Goal: Task Accomplishment & Management: Complete application form

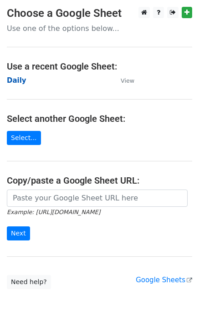
click at [17, 79] on strong "Daily" at bounding box center [17, 80] width 20 height 8
click at [18, 81] on strong "Daily" at bounding box center [17, 80] width 20 height 8
click at [20, 80] on strong "Daily" at bounding box center [17, 80] width 20 height 8
click at [14, 80] on strong "Daily" at bounding box center [17, 80] width 20 height 8
click at [16, 81] on strong "Daily" at bounding box center [17, 80] width 20 height 8
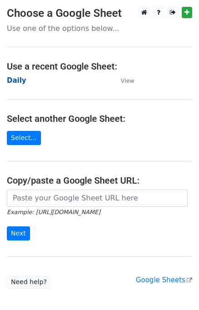
click at [17, 81] on strong "Daily" at bounding box center [17, 80] width 20 height 8
click at [15, 81] on strong "Daily" at bounding box center [17, 80] width 20 height 8
click at [18, 80] on strong "Daily" at bounding box center [17, 80] width 20 height 8
click at [20, 79] on strong "Daily" at bounding box center [17, 80] width 20 height 8
click at [13, 82] on strong "Daily" at bounding box center [17, 80] width 20 height 8
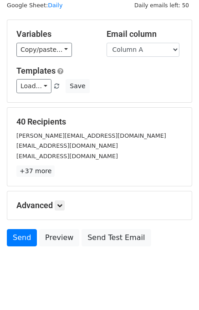
scroll to position [42, 0]
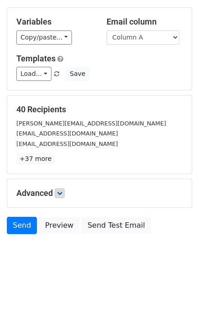
click at [63, 186] on div "Advanced Tracking Track Opens UTM Codes Track Clicks Filters Only include sprea…" at bounding box center [99, 193] width 184 height 28
drag, startPoint x: 63, startPoint y: 192, endPoint x: 70, endPoint y: 191, distance: 6.9
click at [62, 193] on icon at bounding box center [59, 193] width 5 height 5
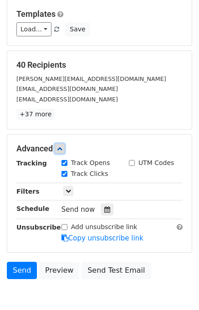
scroll to position [126, 0]
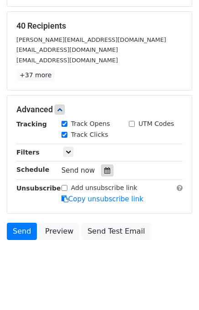
click at [104, 167] on icon at bounding box center [107, 170] width 6 height 6
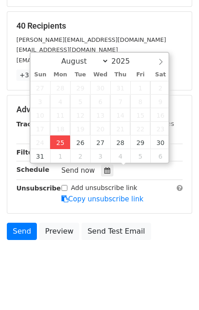
type input "2025-08-25 12:00"
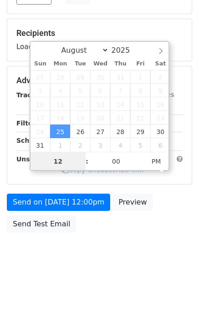
scroll to position [116, 0]
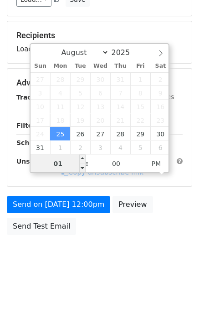
type input "01"
type input "2025-08-25 13:00"
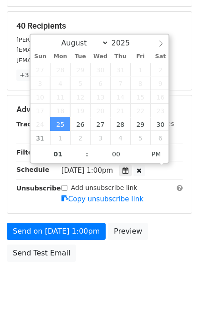
drag, startPoint x: 71, startPoint y: 169, endPoint x: 164, endPoint y: 224, distance: 108.6
click at [165, 225] on div "Send on Aug 25 at 1:00pm Preview Send Test Email" at bounding box center [99, 245] width 199 height 44
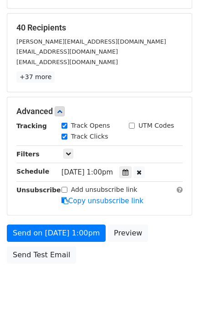
scroll to position [152, 0]
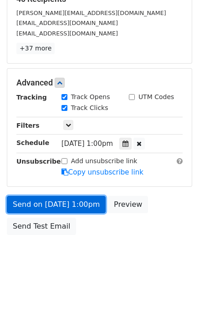
click at [59, 202] on link "Send on Aug 25 at 1:00pm" at bounding box center [56, 204] width 99 height 17
click at [41, 203] on link "Send on Aug 25 at 1:00pm" at bounding box center [56, 204] width 99 height 17
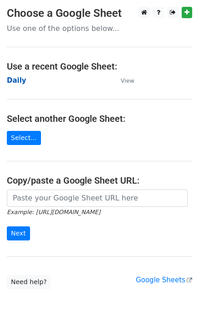
click at [19, 80] on strong "Daily" at bounding box center [17, 80] width 20 height 8
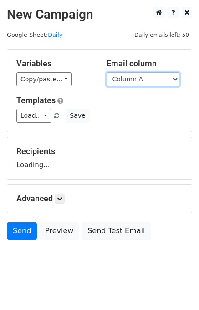
click at [129, 82] on select "Column A Column B Column C" at bounding box center [143, 79] width 73 height 14
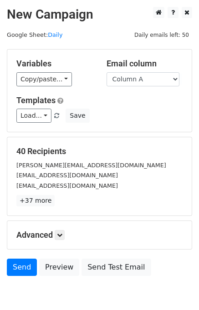
click at [135, 103] on h5 "Templates" at bounding box center [99, 101] width 166 height 10
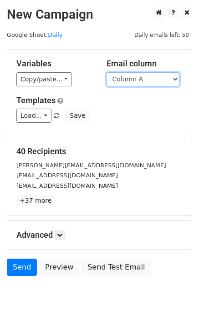
click at [133, 84] on select "Column A Column B Column C" at bounding box center [143, 79] width 73 height 14
select select "Column B"
click at [107, 72] on select "Column A Column B Column C" at bounding box center [143, 79] width 73 height 14
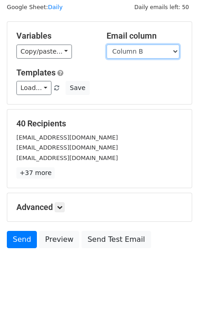
scroll to position [42, 0]
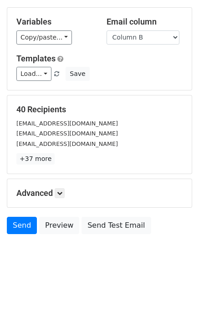
click at [61, 186] on div "Advanced Tracking Track Opens UTM Codes Track Clicks Filters Only include sprea…" at bounding box center [99, 193] width 184 height 28
click at [60, 195] on link at bounding box center [60, 193] width 10 height 10
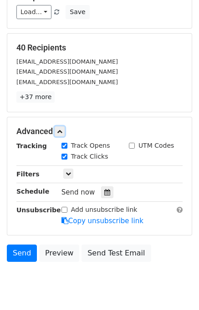
scroll to position [131, 0]
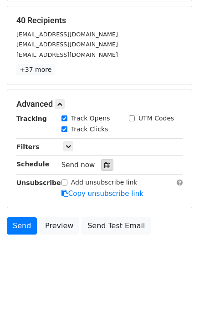
click at [104, 162] on icon at bounding box center [107, 165] width 6 height 6
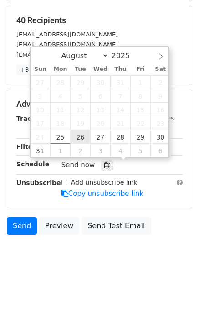
type input "[DATE] 12:00"
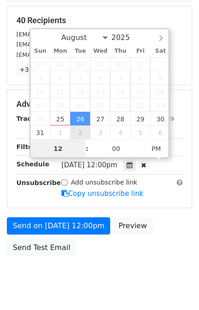
scroll to position [0, 0]
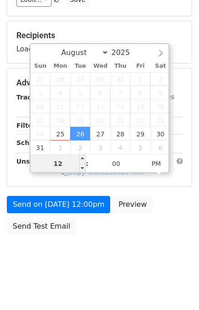
click at [72, 162] on input "12" at bounding box center [58, 164] width 56 height 18
click at [71, 162] on input "0" at bounding box center [58, 164] width 56 height 18
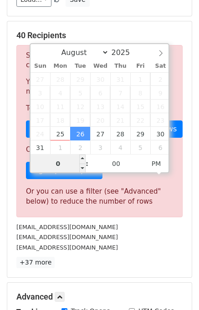
scroll to position [131, 0]
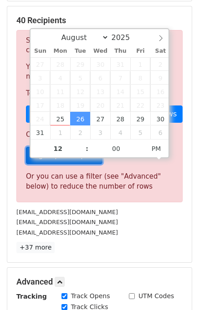
click at [69, 161] on link "Sign up for a plan" at bounding box center [64, 155] width 76 height 17
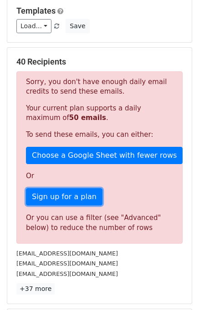
scroll to position [319, 0]
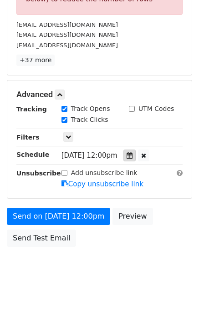
click at [132, 156] on icon at bounding box center [130, 155] width 6 height 6
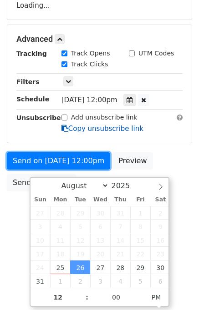
drag, startPoint x: 72, startPoint y: 152, endPoint x: 73, endPoint y: 170, distance: 17.4
click at [73, 165] on form "Variables Copy/paste... {{Column A}} {{Column B}} {{Column C}} Email column Col…" at bounding box center [99, 42] width 185 height 307
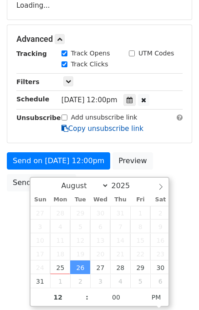
scroll to position [116, 0]
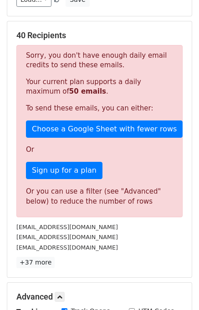
click at [71, 169] on link "Sign up for a plan" at bounding box center [64, 170] width 76 height 17
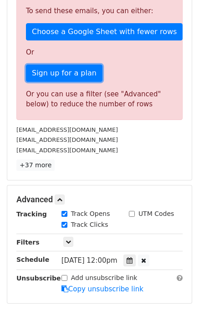
scroll to position [298, 0]
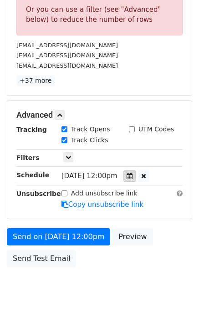
click at [136, 176] on div at bounding box center [129, 176] width 12 height 12
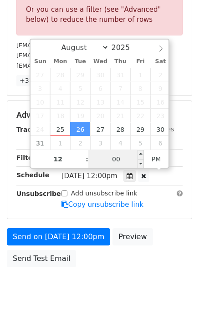
drag, startPoint x: 66, startPoint y: 175, endPoint x: 104, endPoint y: 158, distance: 41.8
click at [104, 158] on input "00" at bounding box center [116, 159] width 56 height 18
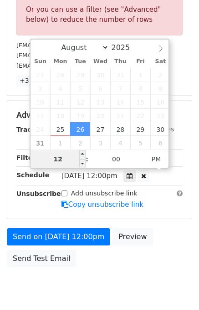
click at [66, 162] on input "12" at bounding box center [58, 159] width 56 height 18
click at [65, 162] on input "12" at bounding box center [58, 159] width 56 height 18
click at [65, 162] on input "120" at bounding box center [58, 159] width 56 height 18
type input "120"
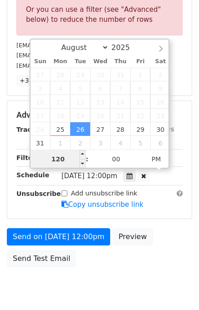
type input "2025-08-26 20:00"
type input "08"
drag, startPoint x: 65, startPoint y: 162, endPoint x: 4, endPoint y: 176, distance: 62.8
click at [4, 176] on body "New Campaign Daily emails left: 50 Google Sheet: Daily Variables Copy/paste... …" at bounding box center [99, 9] width 199 height 600
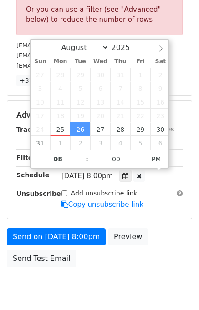
click at [40, 203] on div "Unsubscribe" at bounding box center [32, 199] width 45 height 21
click at [44, 216] on div "Advanced Tracking Track Opens UTM Codes Track Clicks Filters Only include sprea…" at bounding box center [99, 160] width 184 height 118
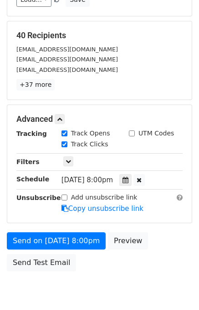
scroll to position [152, 0]
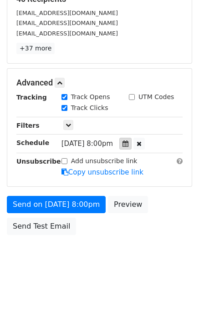
click at [128, 144] on icon at bounding box center [125, 144] width 6 height 6
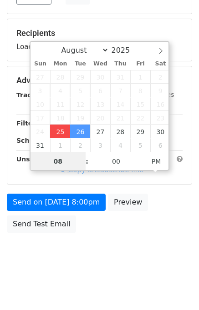
scroll to position [116, 0]
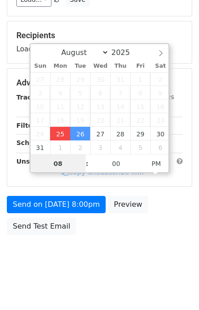
type input "2025-08-25 20:00"
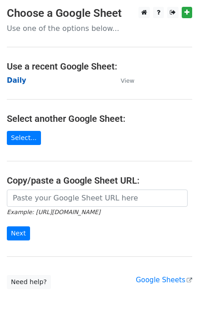
click at [18, 82] on strong "Daily" at bounding box center [17, 80] width 20 height 8
click at [20, 82] on strong "Daily" at bounding box center [17, 80] width 20 height 8
click at [20, 83] on strong "Daily" at bounding box center [17, 80] width 20 height 8
click at [17, 83] on strong "Daily" at bounding box center [17, 80] width 20 height 8
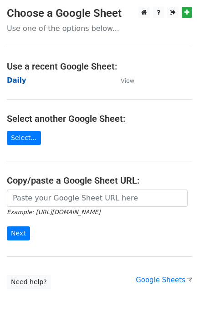
click at [17, 81] on strong "Daily" at bounding box center [17, 80] width 20 height 8
click at [14, 79] on strong "Daily" at bounding box center [17, 80] width 20 height 8
click at [15, 84] on strong "Daily" at bounding box center [17, 80] width 20 height 8
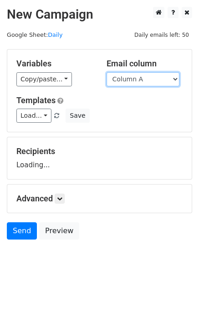
click at [144, 82] on select "Column A Column B Column C" at bounding box center [143, 79] width 73 height 14
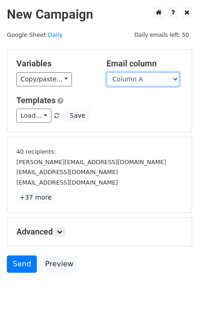
click at [142, 81] on select "Column A Column B Column C" at bounding box center [143, 79] width 73 height 14
select select "Column B"
click at [107, 72] on select "Column A Column B Column C" at bounding box center [143, 79] width 73 height 14
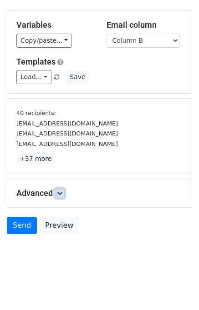
click at [62, 191] on icon at bounding box center [59, 193] width 5 height 5
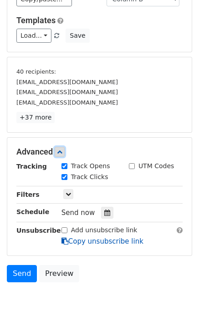
scroll to position [111, 0]
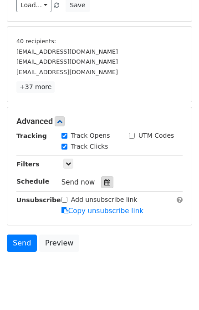
click at [104, 183] on icon at bounding box center [107, 182] width 6 height 6
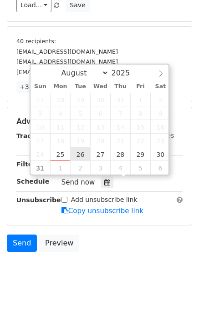
type input "2025-08-26 12:00"
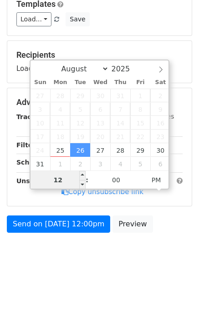
scroll to position [94, 0]
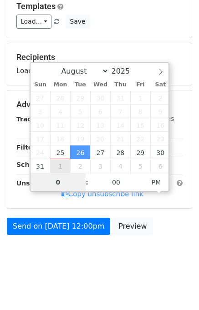
type input "02"
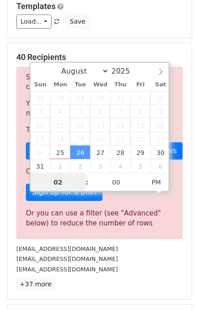
scroll to position [111, 0]
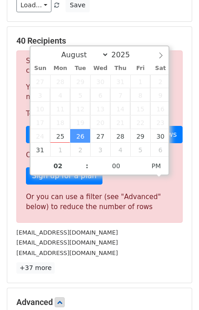
type input "2025-08-26 14:00"
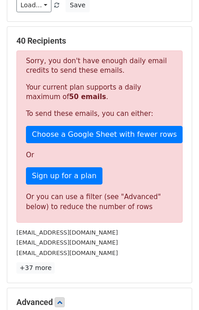
click at [160, 248] on div "contact@iptvsmarters4k.us" at bounding box center [100, 253] width 180 height 10
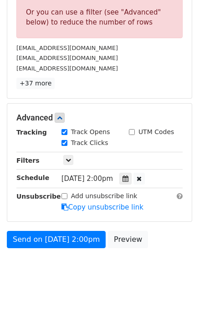
scroll to position [308, 0]
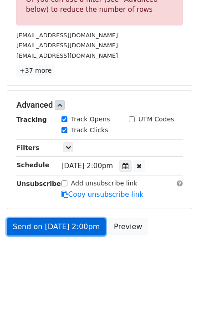
click at [60, 221] on link "Send on Aug 26 at 2:00pm" at bounding box center [56, 226] width 99 height 17
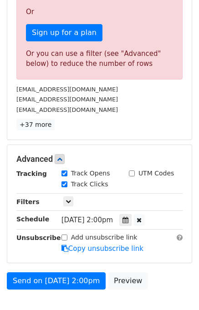
scroll to position [273, 0]
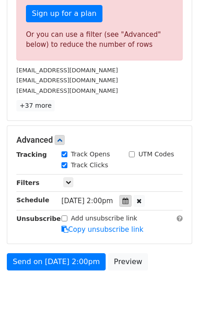
click at [131, 203] on div at bounding box center [125, 201] width 12 height 12
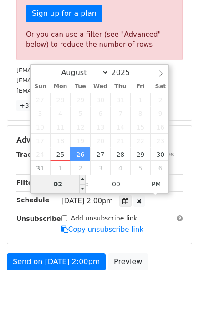
scroll to position [160, 0]
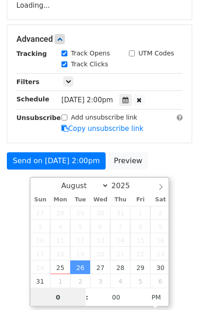
type input "02"
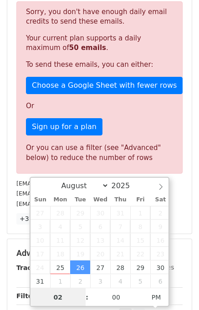
scroll to position [273, 0]
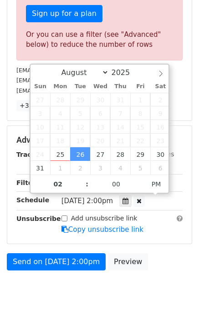
click at [150, 263] on div "Send on Aug 26 at 2:00pm Preview" at bounding box center [99, 265] width 199 height 22
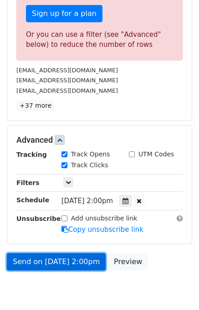
click at [30, 257] on link "Send on Aug 26 at 2:00pm" at bounding box center [56, 262] width 99 height 17
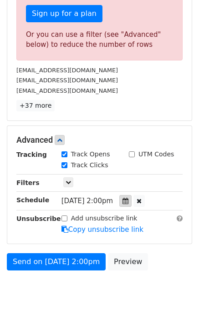
click at [130, 201] on div at bounding box center [125, 201] width 12 height 12
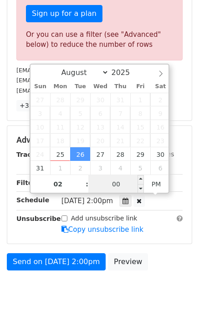
click at [115, 188] on input "00" at bounding box center [116, 184] width 56 height 18
type input "05"
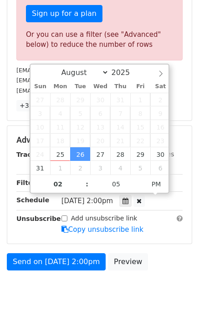
type input "2025-08-26 14:05"
click at [168, 260] on div "Send on Aug 26 at 2:00pm Preview" at bounding box center [99, 265] width 199 height 22
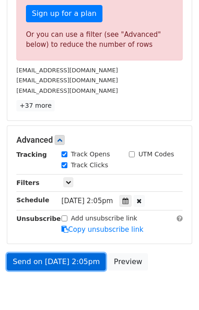
click at [30, 263] on link "Send on Aug 26 at 2:05pm" at bounding box center [56, 262] width 99 height 17
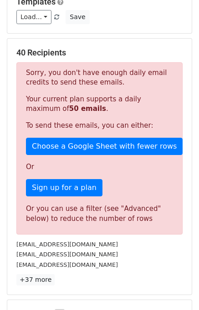
scroll to position [0, 0]
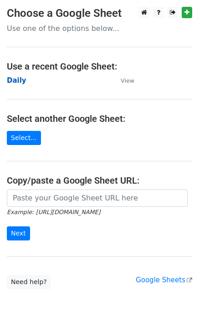
click at [18, 77] on strong "Daily" at bounding box center [17, 80] width 20 height 8
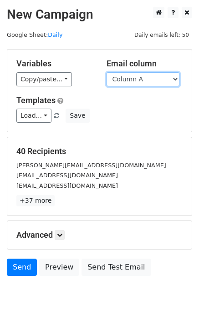
click at [149, 80] on select "Column A Column B Column C" at bounding box center [143, 79] width 73 height 14
select select "Column B"
click at [107, 72] on select "Column A Column B Column C" at bounding box center [143, 79] width 73 height 14
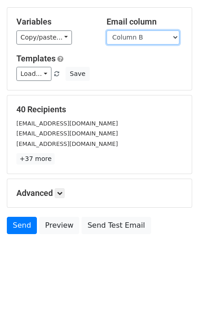
scroll to position [42, 0]
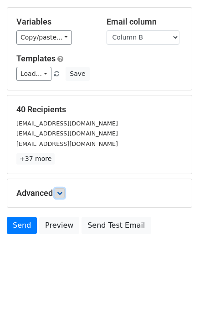
click at [58, 192] on link at bounding box center [60, 193] width 10 height 10
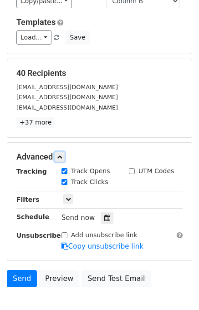
scroll to position [131, 0]
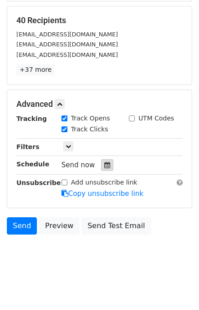
click at [104, 165] on icon at bounding box center [107, 165] width 6 height 6
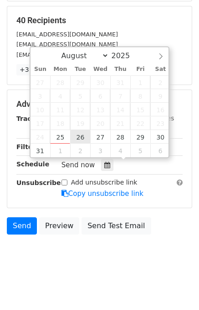
type input "[DATE] 12:00"
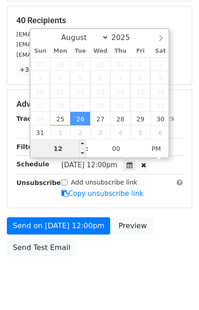
scroll to position [116, 0]
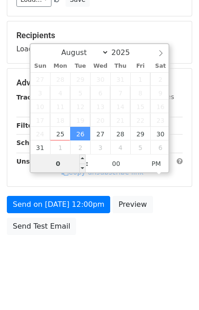
type input "02"
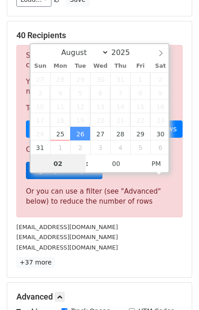
scroll to position [131, 0]
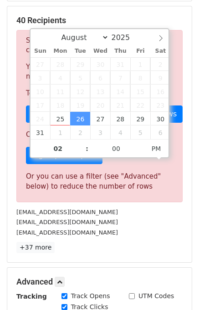
type input "[DATE] 14:00"
click at [124, 228] on div "[EMAIL_ADDRESS][DOMAIN_NAME]" at bounding box center [100, 233] width 180 height 10
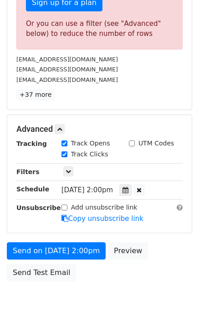
scroll to position [330, 0]
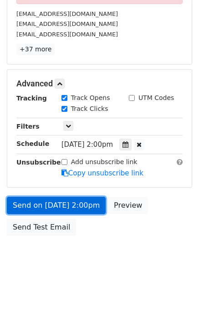
click at [41, 204] on link "Send on [DATE] 2:00pm" at bounding box center [56, 205] width 99 height 17
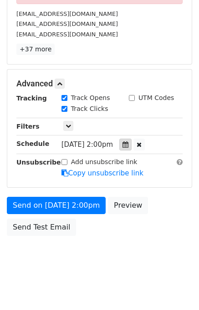
click at [128, 142] on icon at bounding box center [125, 145] width 6 height 6
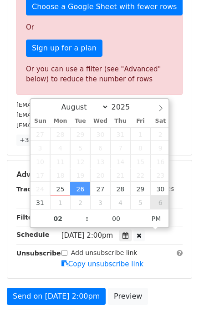
scroll to position [193, 0]
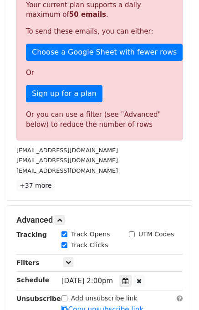
click at [176, 159] on div "info@outrankco.sg" at bounding box center [100, 160] width 180 height 10
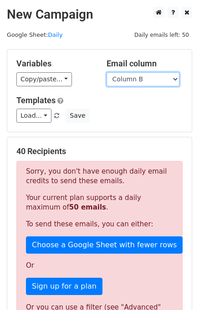
click at [146, 80] on select "Column A Column B Column C" at bounding box center [143, 79] width 73 height 14
select select "Column C"
click at [107, 72] on select "Column A Column B Column C" at bounding box center [143, 79] width 73 height 14
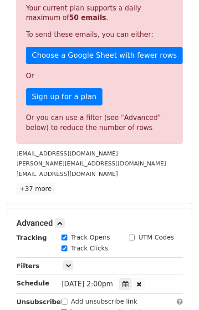
scroll to position [273, 0]
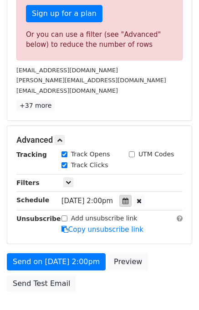
click at [128, 198] on icon at bounding box center [125, 201] width 6 height 6
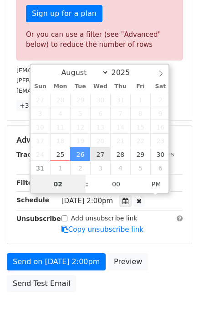
type input "2025-08-27 14:00"
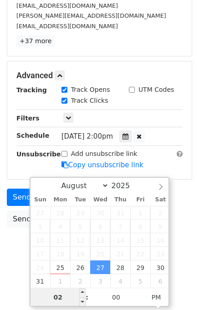
click at [66, 297] on input "02" at bounding box center [58, 298] width 56 height 18
click at [67, 297] on input "02" at bounding box center [58, 298] width 56 height 18
type input "03"
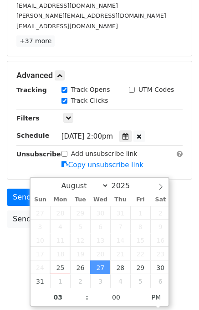
type input "2025-08-27 15:00"
click at [190, 244] on body "New Campaign Daily emails left: 50 Google Sheet: Daily Variables Copy/paste... …" at bounding box center [99, 58] width 199 height 422
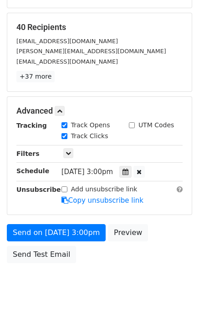
scroll to position [152, 0]
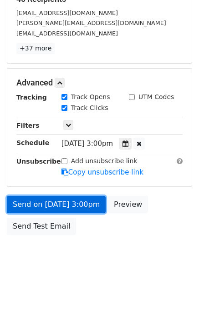
click at [60, 202] on link "Send on Aug 27 at 3:00pm" at bounding box center [56, 204] width 99 height 17
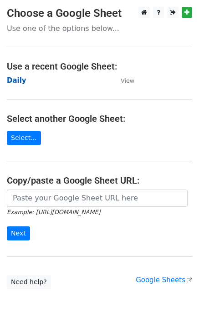
click at [15, 84] on strong "Daily" at bounding box center [17, 80] width 20 height 8
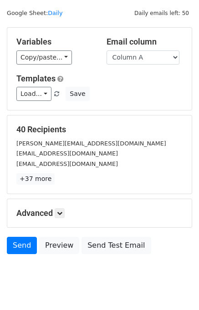
scroll to position [42, 0]
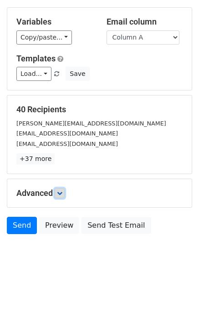
click at [62, 195] on icon at bounding box center [59, 193] width 5 height 5
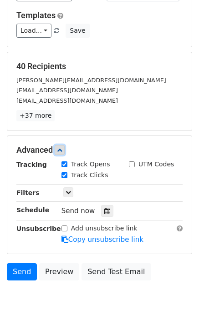
scroll to position [119, 0]
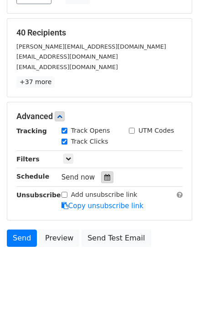
click at [102, 181] on div at bounding box center [107, 178] width 12 height 12
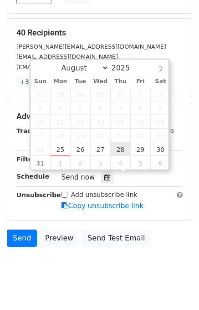
type input "2025-08-28 12:00"
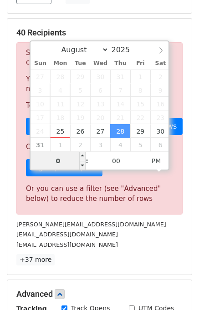
type input "04"
type input "2025-08-28 16:00"
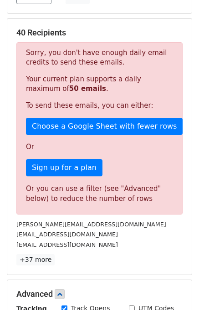
click at [151, 260] on p "+37 more" at bounding box center [99, 259] width 166 height 11
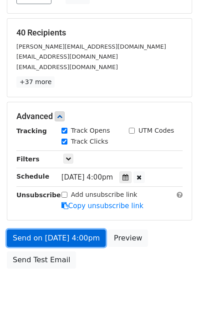
click at [59, 237] on link "Send on Aug 28 at 4:00pm" at bounding box center [56, 238] width 99 height 17
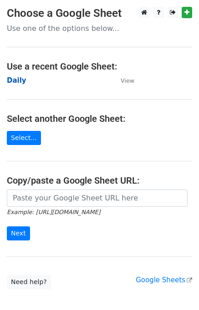
click at [20, 83] on strong "Daily" at bounding box center [17, 80] width 20 height 8
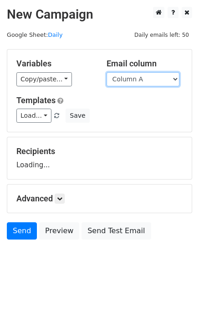
drag, startPoint x: 0, startPoint y: 0, endPoint x: 151, endPoint y: 79, distance: 170.6
click at [151, 79] on select "Column A Column B Column C" at bounding box center [143, 79] width 73 height 14
select select "Column B"
click at [107, 72] on select "Column A Column B Column C" at bounding box center [143, 79] width 73 height 14
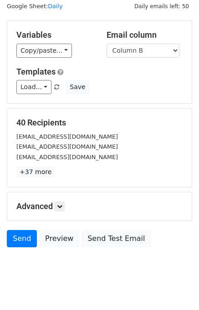
scroll to position [42, 0]
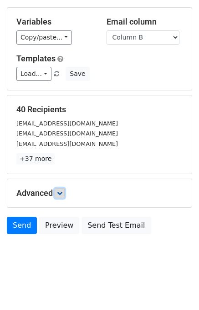
click at [61, 193] on icon at bounding box center [59, 193] width 5 height 5
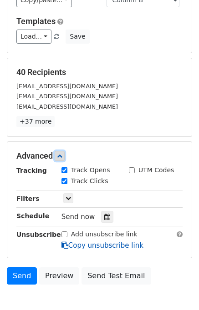
scroll to position [119, 0]
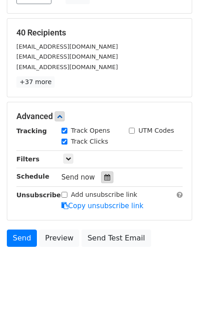
click at [104, 174] on icon at bounding box center [107, 177] width 6 height 6
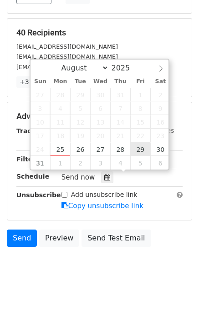
type input "2025-08-29 12:00"
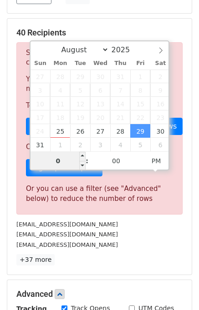
type input "05"
type input "2025-08-29 17:00"
click at [141, 254] on p "+37 more" at bounding box center [99, 259] width 166 height 11
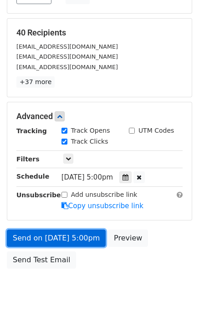
click at [51, 235] on link "Send on Aug 29 at 5:00pm" at bounding box center [56, 238] width 99 height 17
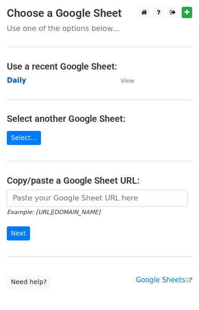
click at [18, 81] on strong "Daily" at bounding box center [17, 80] width 20 height 8
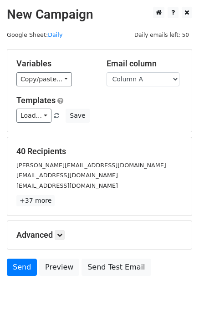
click at [127, 79] on select "Column A Column B Column C" at bounding box center [143, 79] width 73 height 14
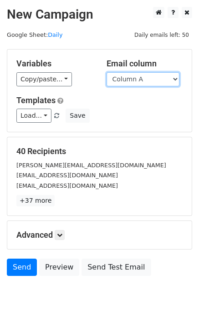
click at [133, 80] on select "Column A Column B Column C" at bounding box center [143, 79] width 73 height 14
select select "Column C"
click at [107, 72] on select "Column A Column B Column C" at bounding box center [143, 79] width 73 height 14
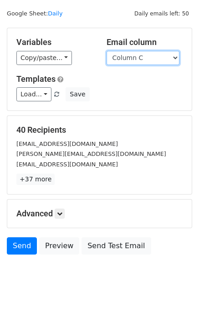
scroll to position [42, 0]
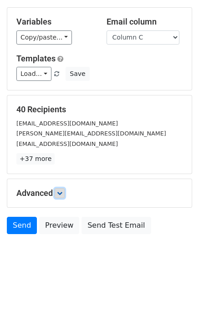
click at [60, 195] on link at bounding box center [60, 193] width 10 height 10
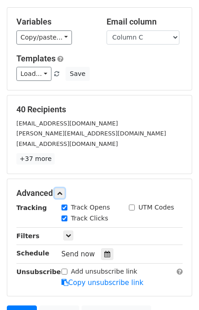
scroll to position [130, 0]
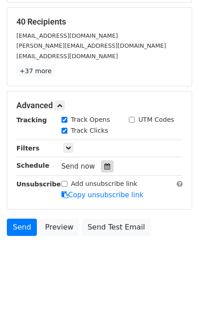
click at [104, 167] on icon at bounding box center [107, 166] width 6 height 6
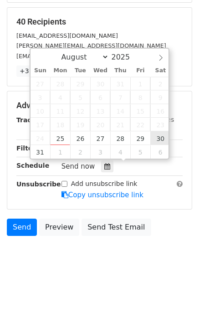
type input "2025-08-30 12:00"
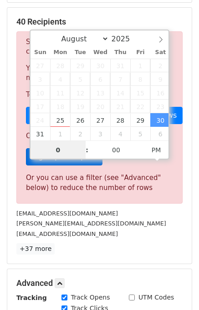
type input "06"
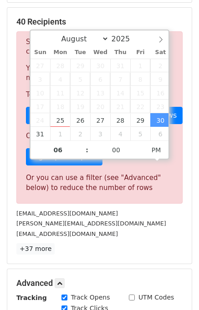
type input "2025-08-30 18:00"
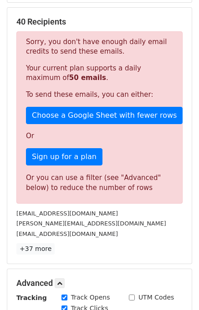
click at [134, 236] on div "info@pozitive.com.au" at bounding box center [100, 234] width 180 height 10
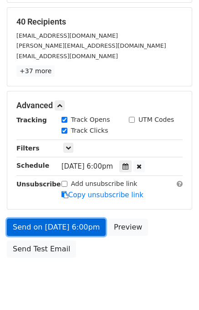
click at [50, 225] on link "Send on Aug 30 at 6:00pm" at bounding box center [56, 227] width 99 height 17
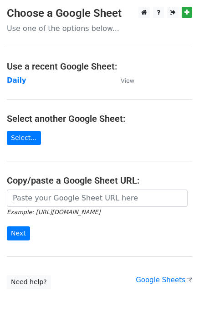
click at [15, 74] on main "Choose a Google Sheet Use one of the options below... Use a recent Google Sheet…" at bounding box center [99, 148] width 199 height 283
click at [15, 79] on strong "Daily" at bounding box center [17, 80] width 20 height 8
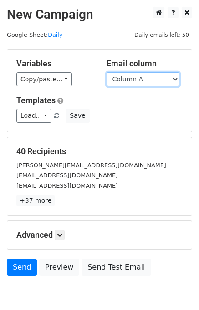
click at [142, 79] on select "Column A Column B Column C" at bounding box center [143, 79] width 73 height 14
select select "Column B"
click at [107, 72] on select "Column A Column B Column C" at bounding box center [143, 79] width 73 height 14
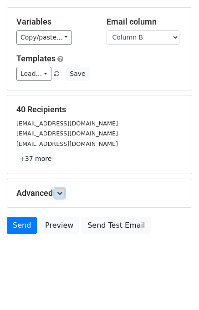
click at [61, 191] on icon at bounding box center [59, 193] width 5 height 5
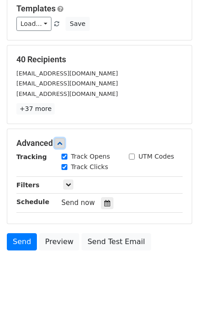
scroll to position [114, 0]
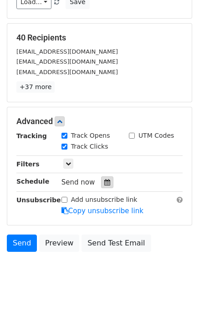
click at [104, 179] on icon at bounding box center [107, 182] width 6 height 6
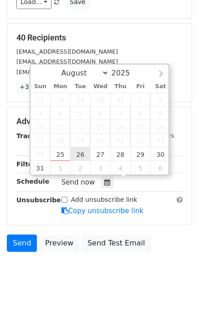
type input "[DATE] 12:00"
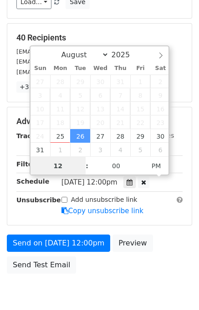
scroll to position [0, 0]
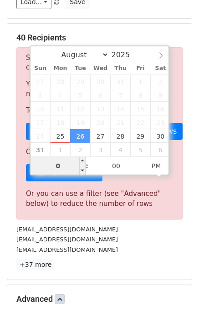
type input "02"
type input "2025-08-26 14:00"
click at [129, 246] on div "contact@iptvsmarters4k.us" at bounding box center [100, 250] width 180 height 10
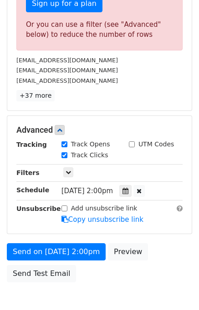
scroll to position [319, 0]
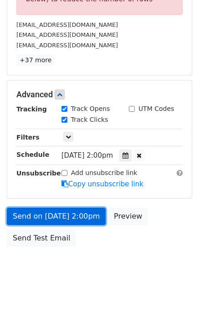
click at [55, 216] on link "Send on Aug 26 at 2:00pm" at bounding box center [56, 216] width 99 height 17
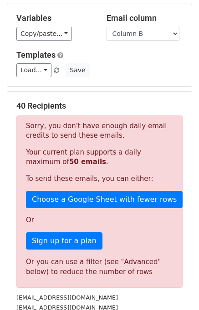
scroll to position [0, 0]
